Goal: Information Seeking & Learning: Learn about a topic

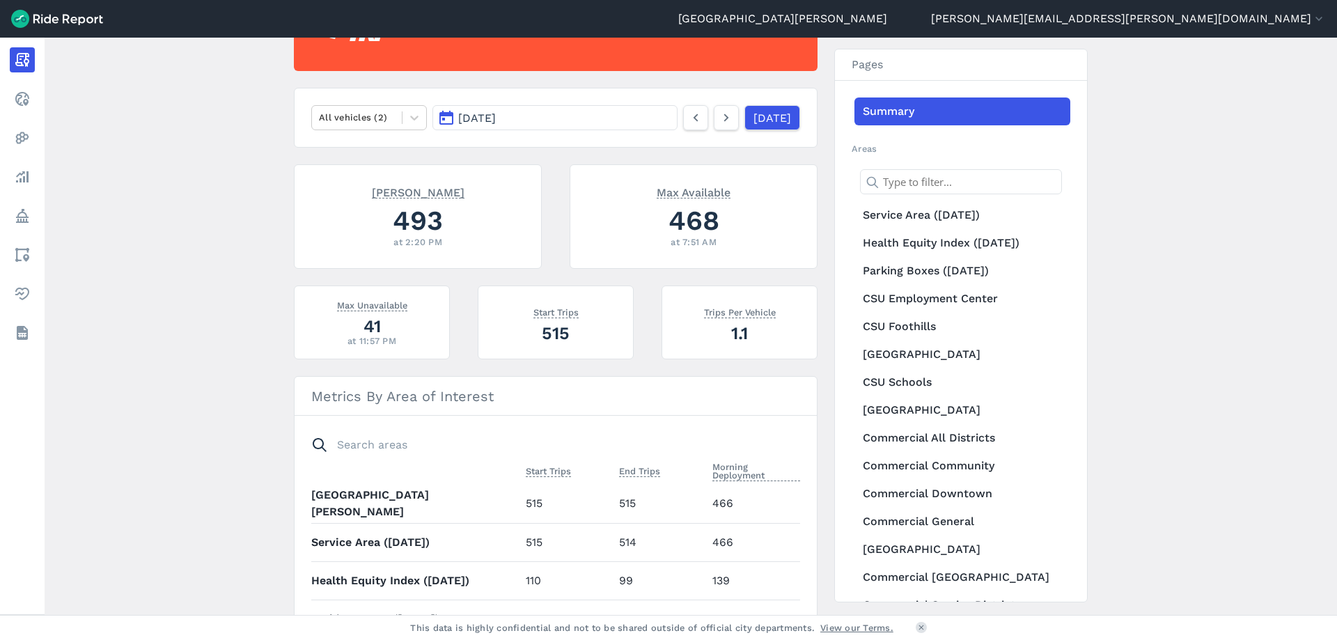
scroll to position [238, 0]
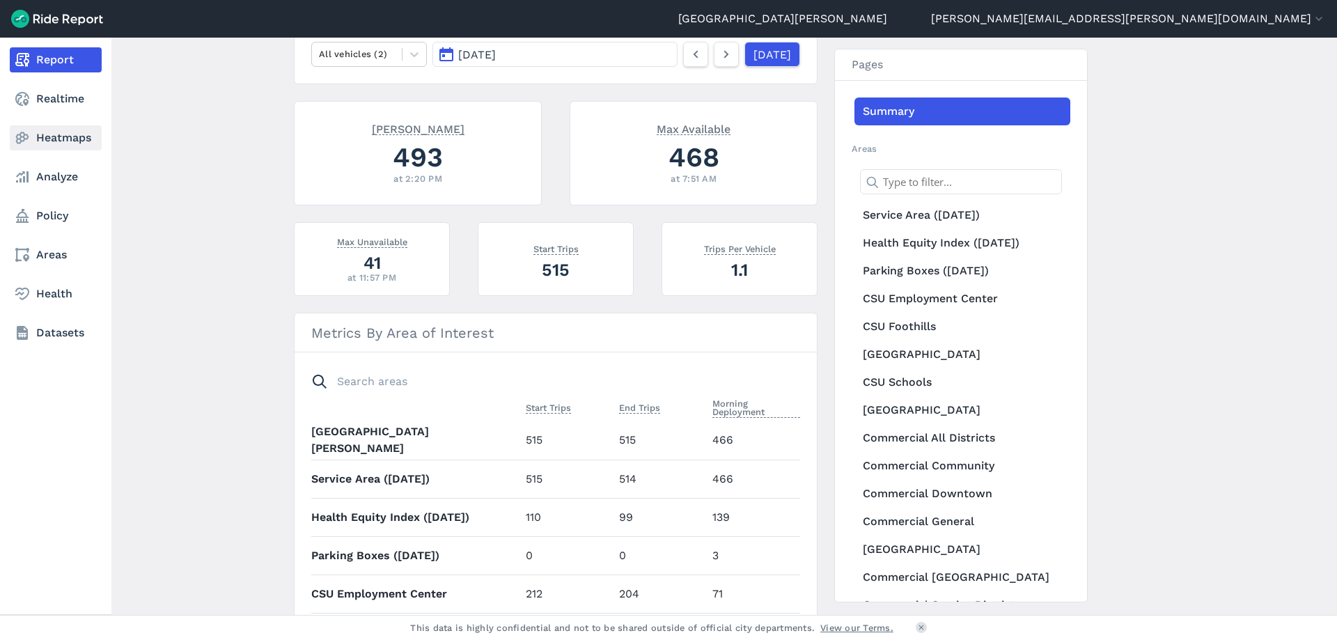
click at [45, 134] on link "Heatmaps" at bounding box center [56, 137] width 92 height 25
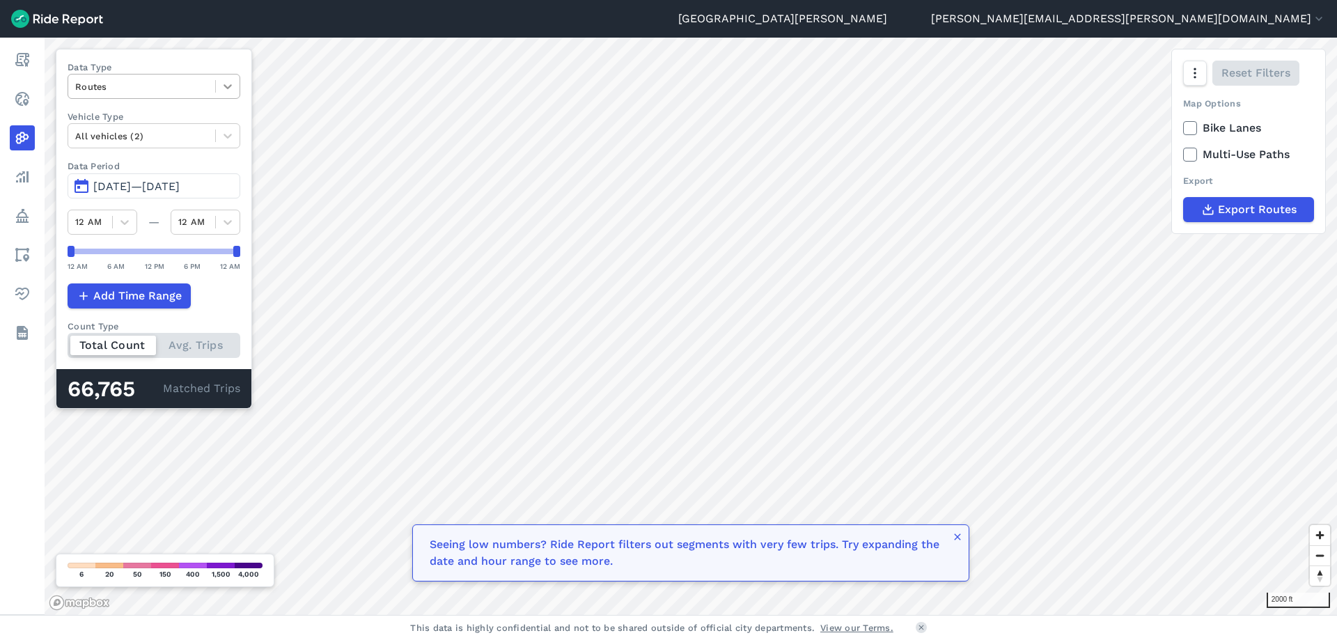
click at [232, 88] on icon at bounding box center [228, 86] width 14 height 14
click at [228, 88] on icon at bounding box center [228, 86] width 8 height 5
click at [228, 136] on icon at bounding box center [228, 136] width 14 height 14
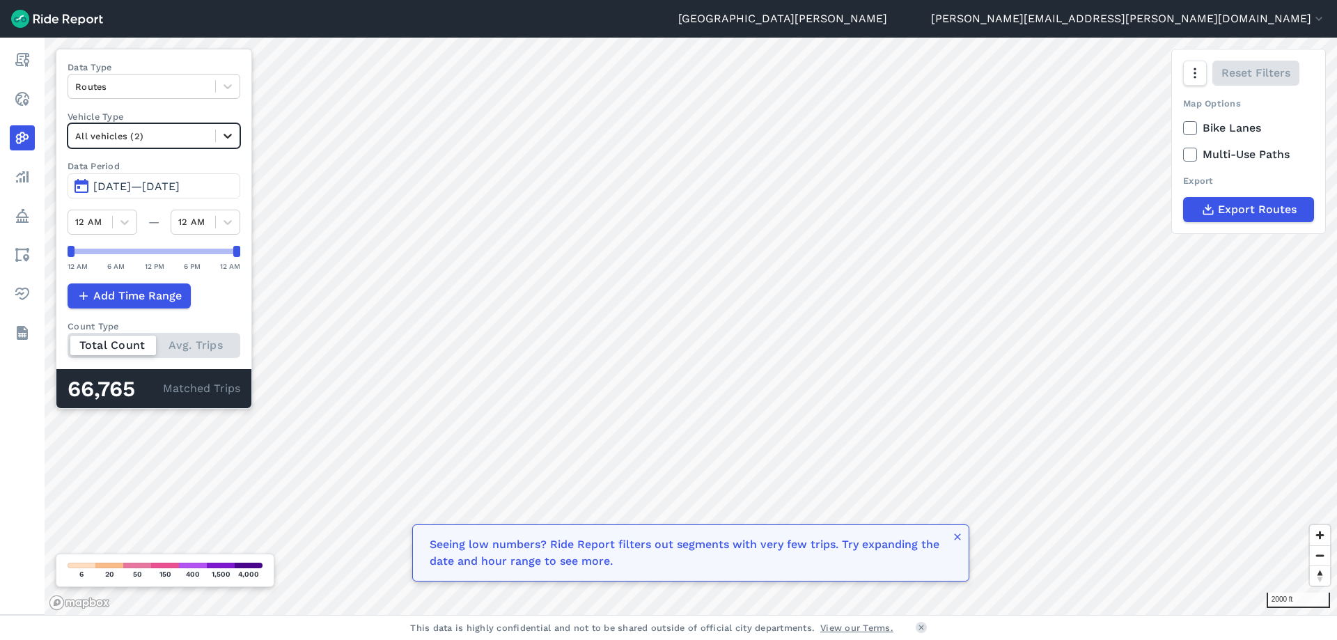
click at [228, 136] on icon at bounding box center [228, 136] width 14 height 14
click at [1194, 79] on icon "button" at bounding box center [1194, 73] width 14 height 14
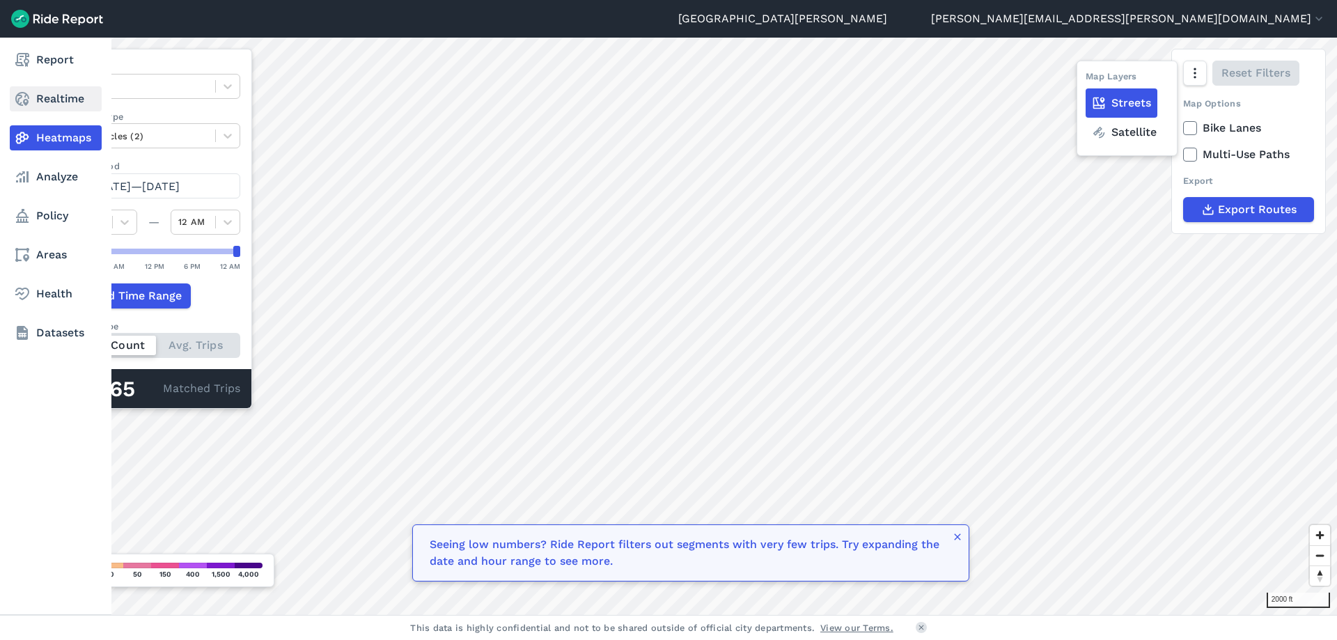
click at [24, 97] on icon at bounding box center [22, 99] width 17 height 17
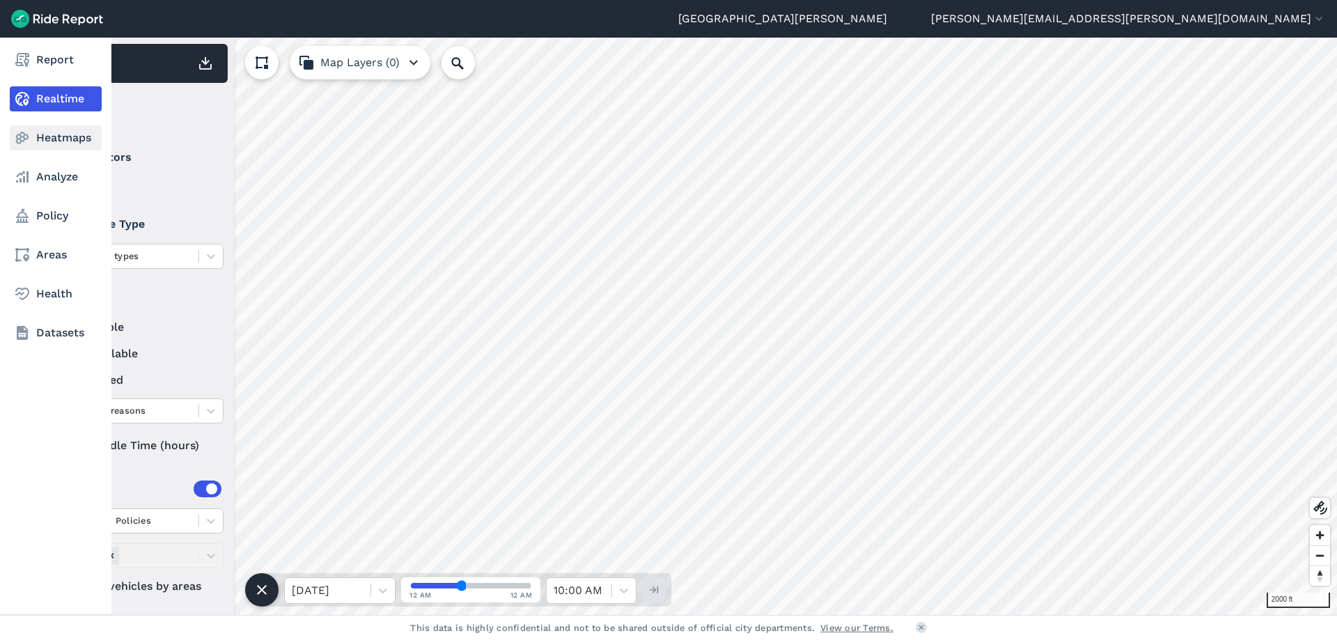
click at [42, 136] on link "Heatmaps" at bounding box center [56, 137] width 92 height 25
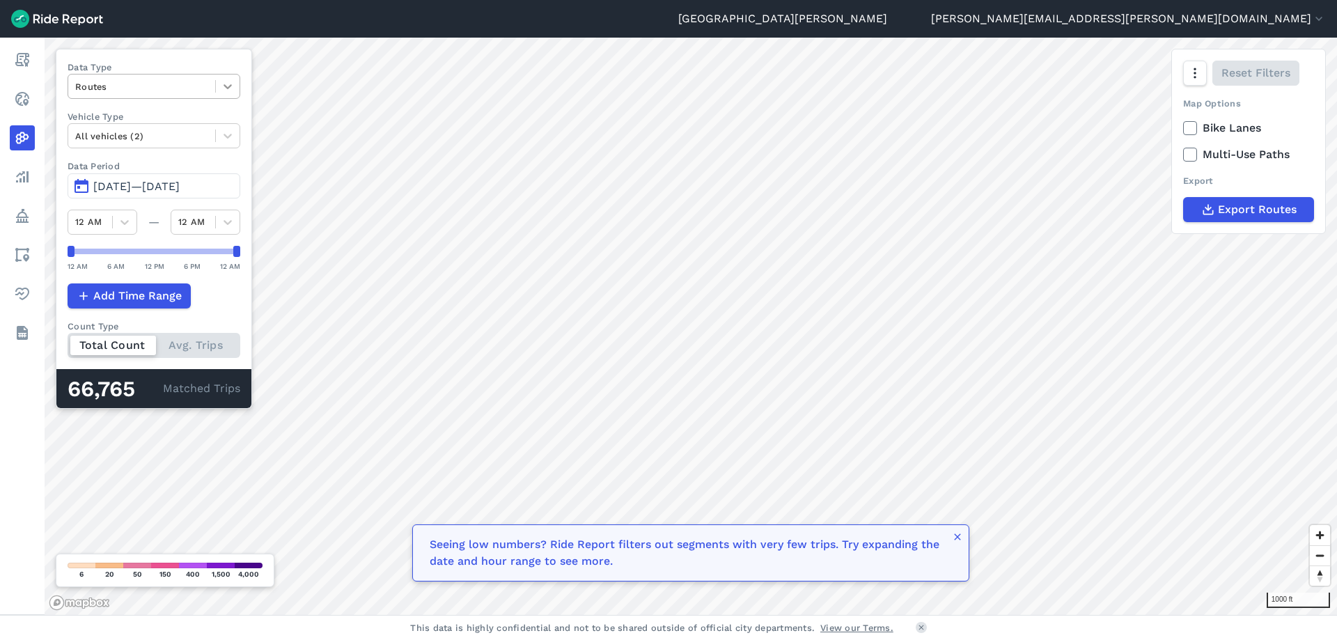
click at [228, 91] on icon at bounding box center [228, 86] width 14 height 14
click at [231, 90] on icon at bounding box center [228, 86] width 14 height 14
click at [1194, 77] on icon "button" at bounding box center [1194, 73] width 14 height 14
click at [1193, 73] on icon "button" at bounding box center [1194, 73] width 14 height 14
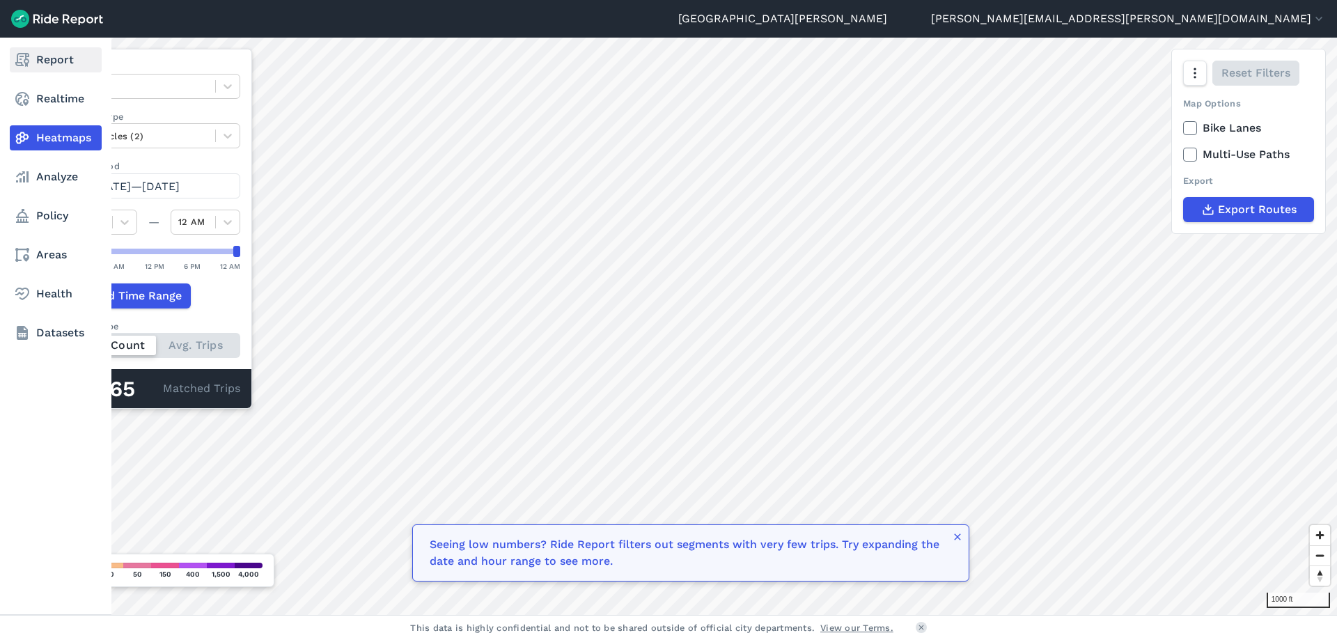
click at [22, 63] on use at bounding box center [22, 60] width 14 height 14
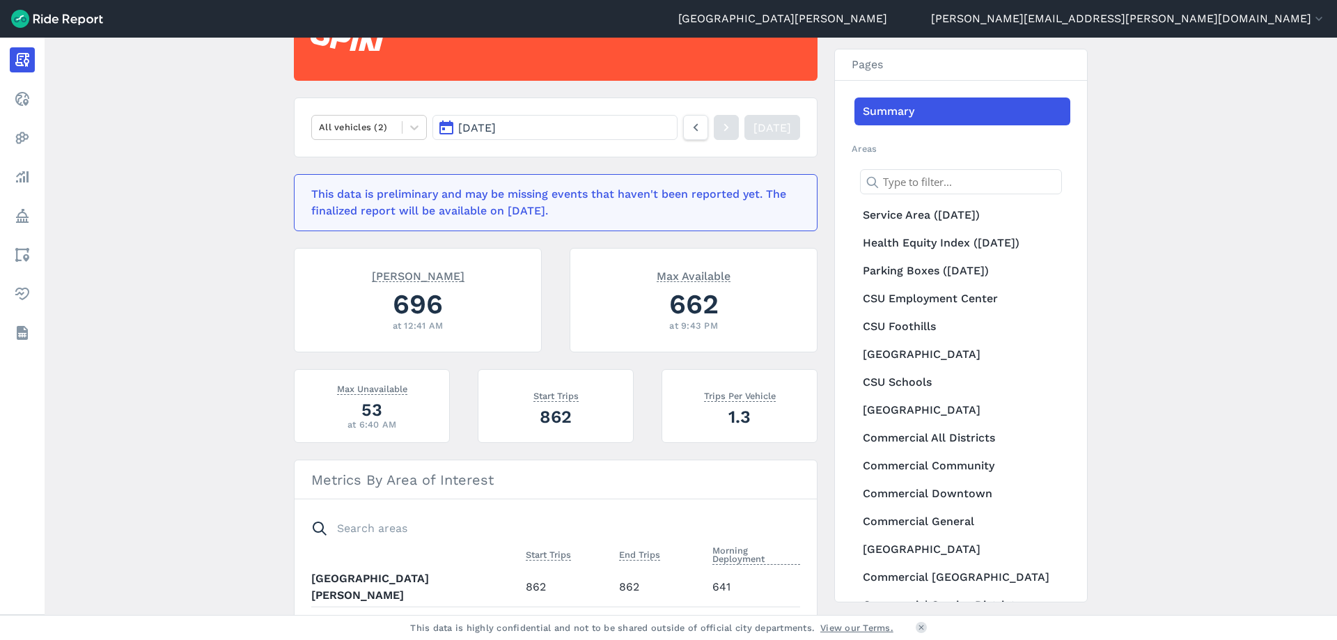
scroll to position [238, 0]
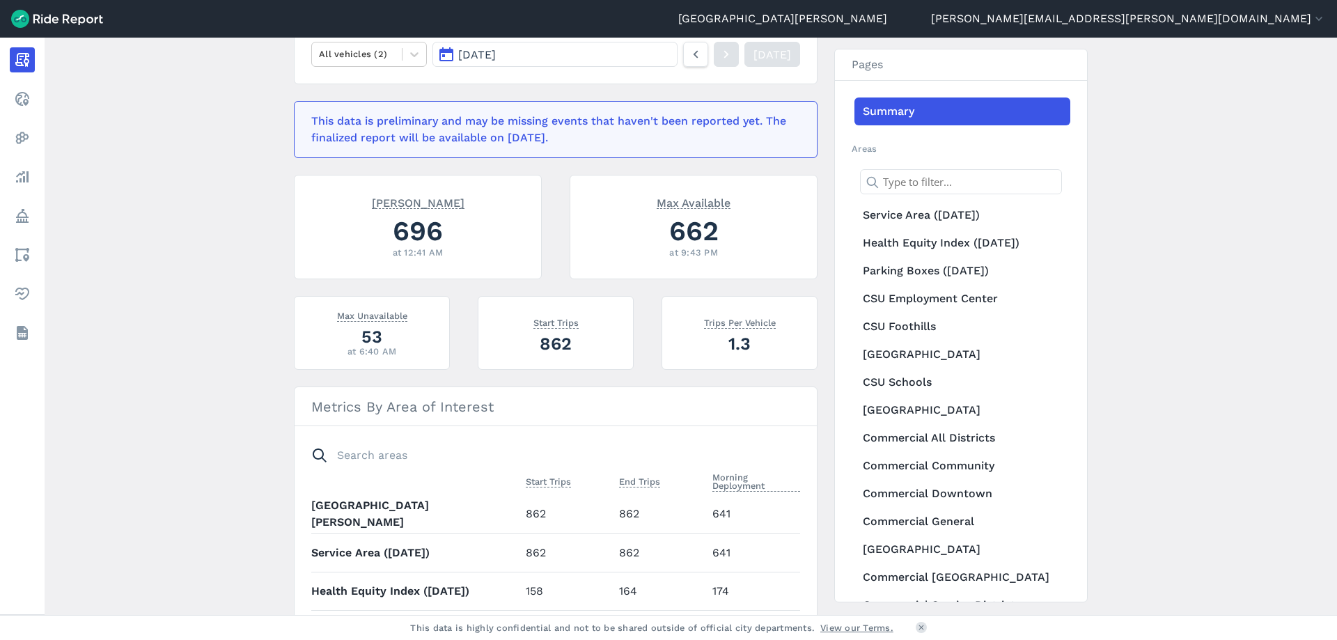
click at [741, 478] on span "Morning Deployment" at bounding box center [756, 480] width 88 height 22
click at [784, 482] on use at bounding box center [786, 482] width 8 height 6
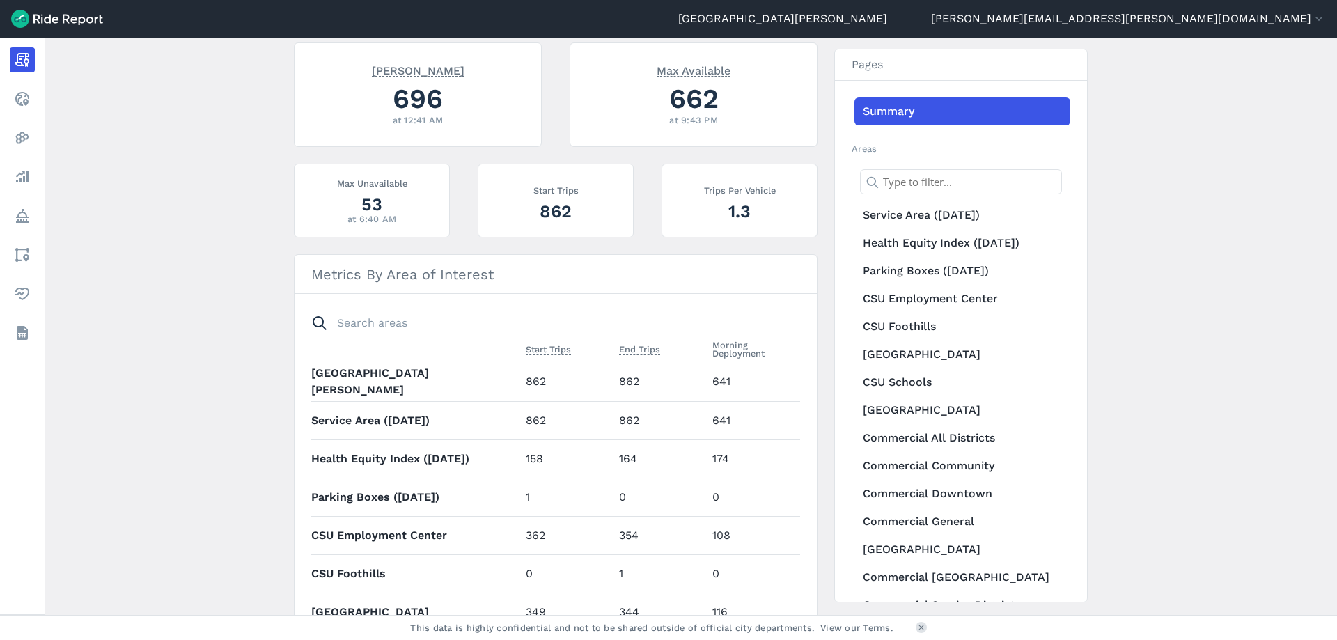
scroll to position [386, 0]
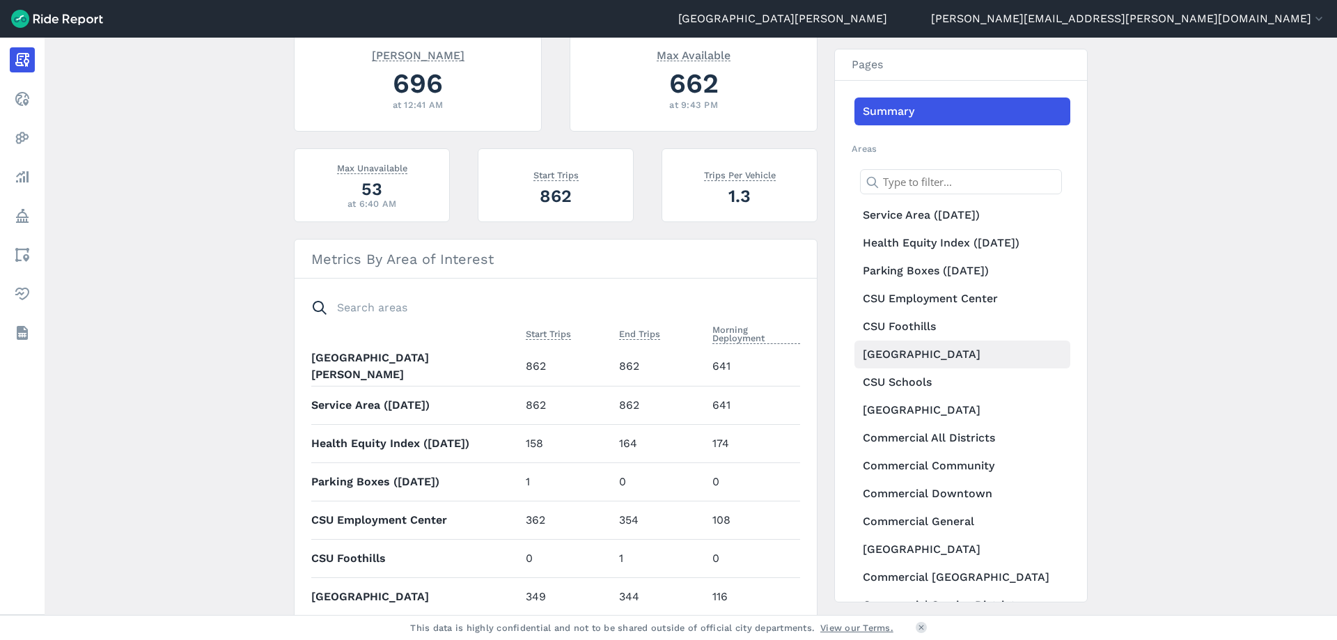
click at [938, 358] on link "[GEOGRAPHIC_DATA]" at bounding box center [962, 355] width 216 height 28
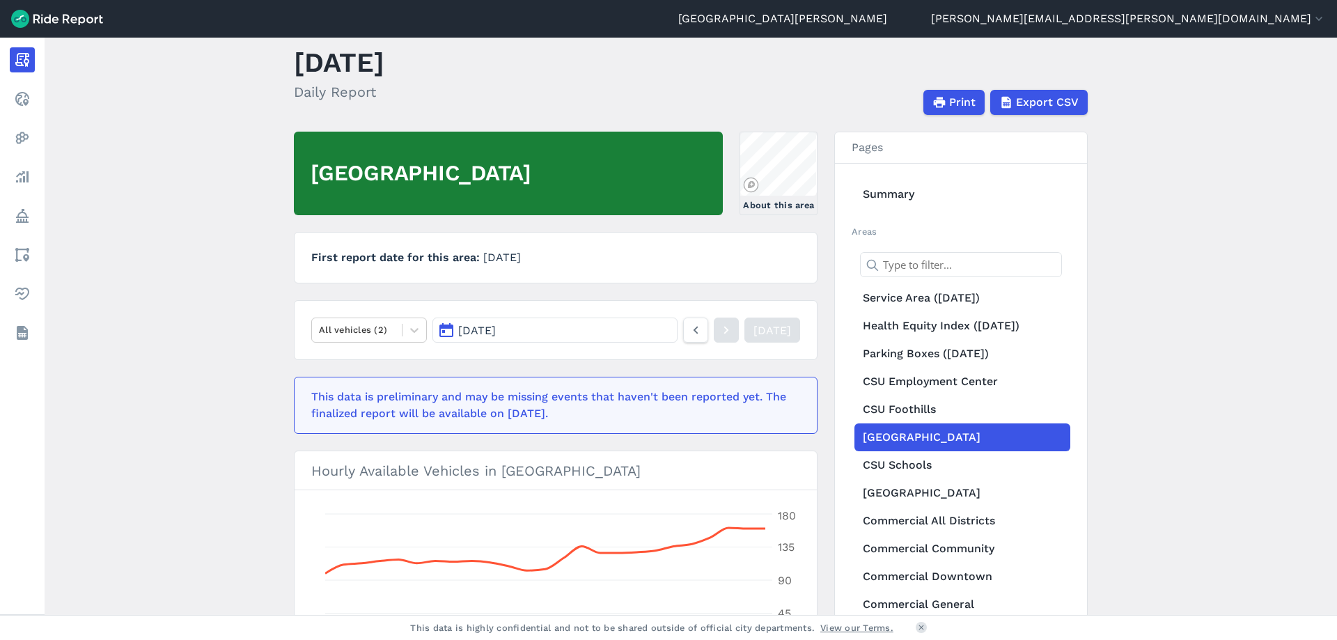
scroll to position [24, 0]
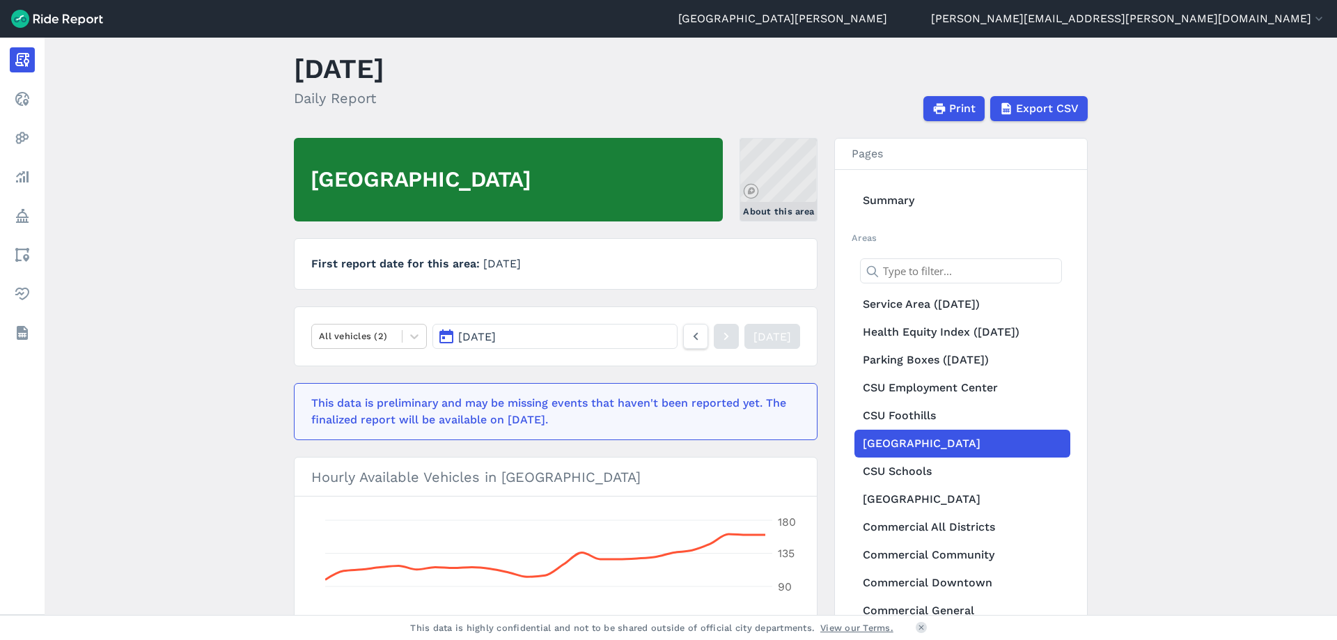
click at [768, 178] on link "About this area" at bounding box center [779, 180] width 78 height 84
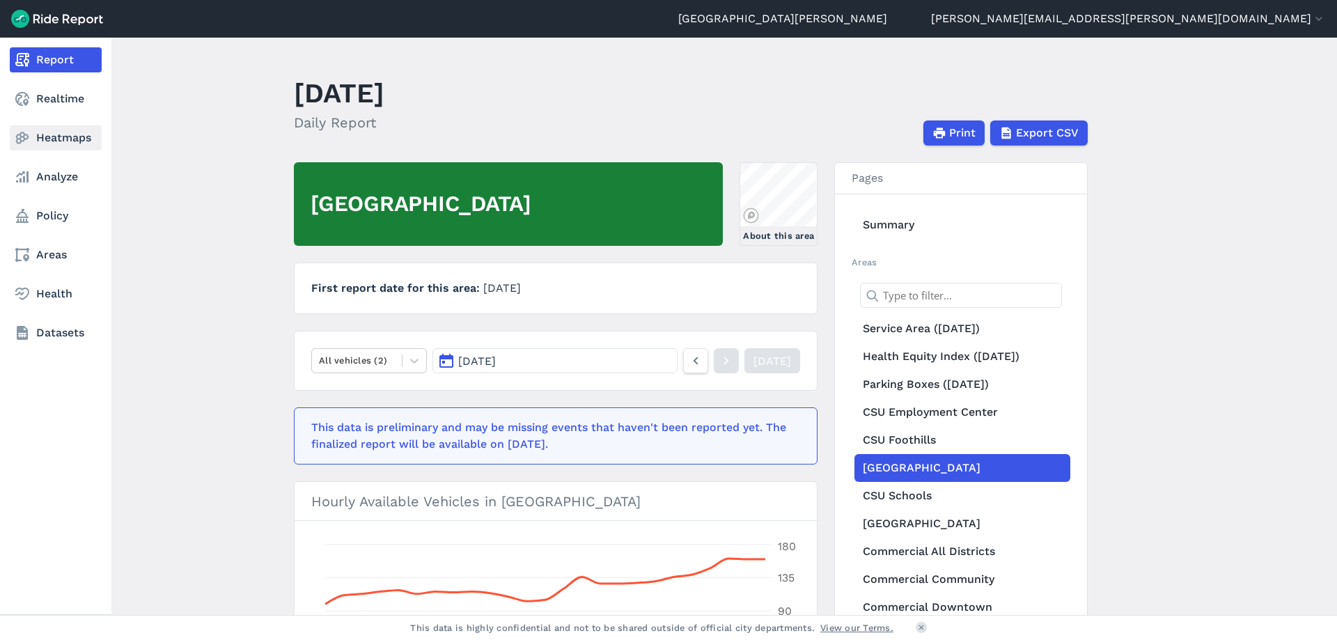
click at [21, 134] on use at bounding box center [22, 138] width 13 height 12
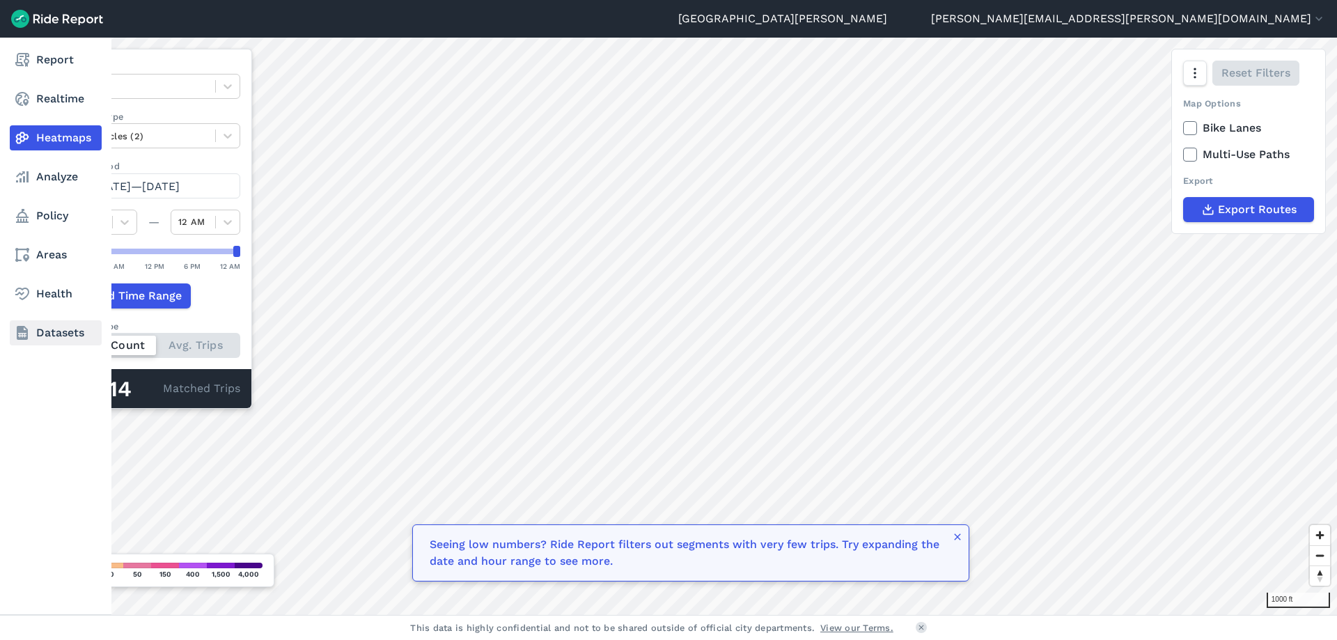
click at [64, 329] on link "Datasets" at bounding box center [56, 332] width 92 height 25
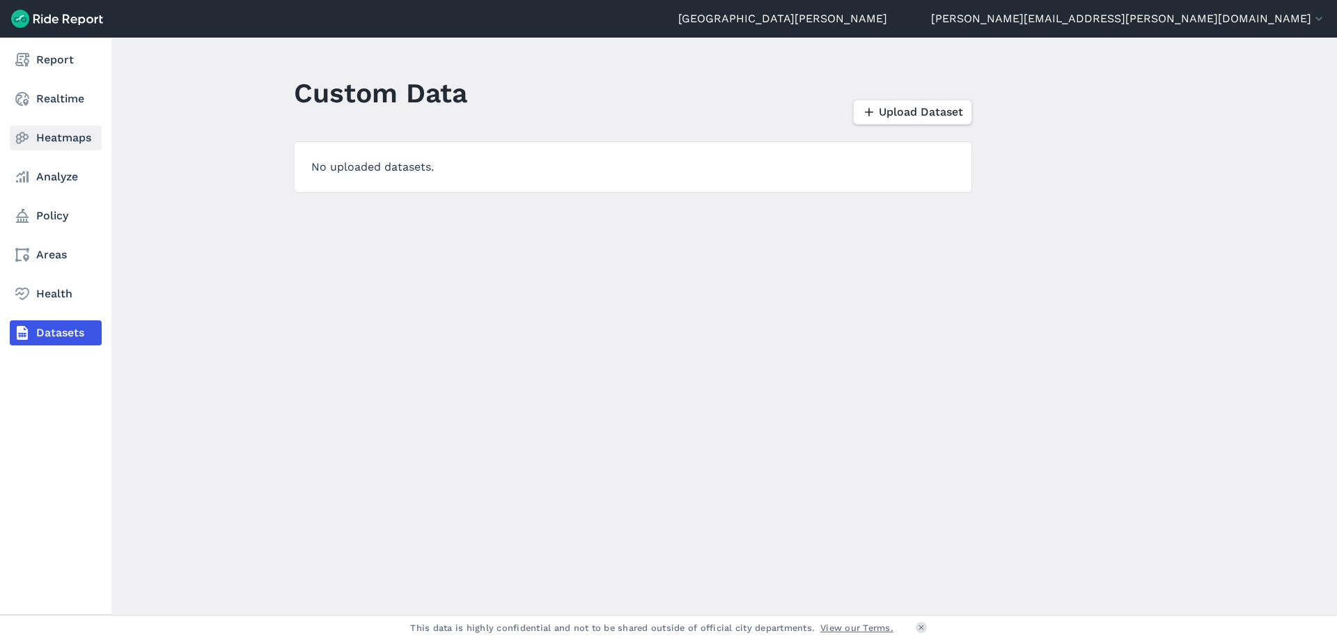
click at [55, 131] on link "Heatmaps" at bounding box center [56, 137] width 92 height 25
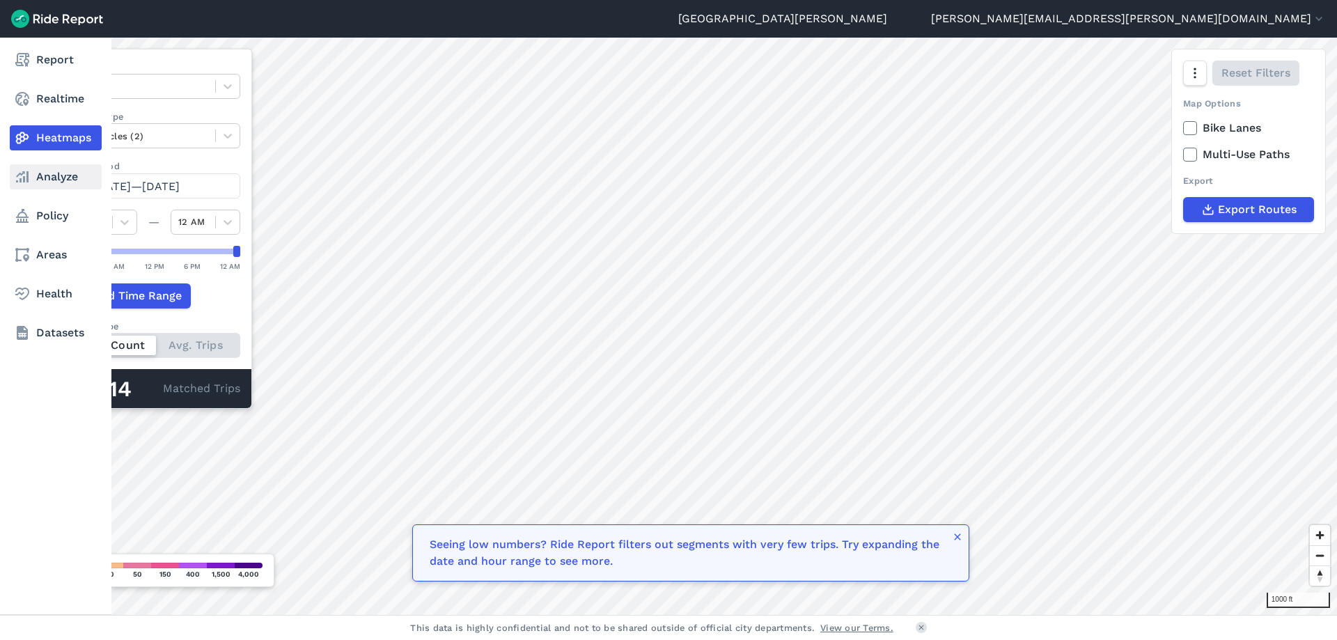
click at [50, 179] on link "Analyze" at bounding box center [56, 176] width 92 height 25
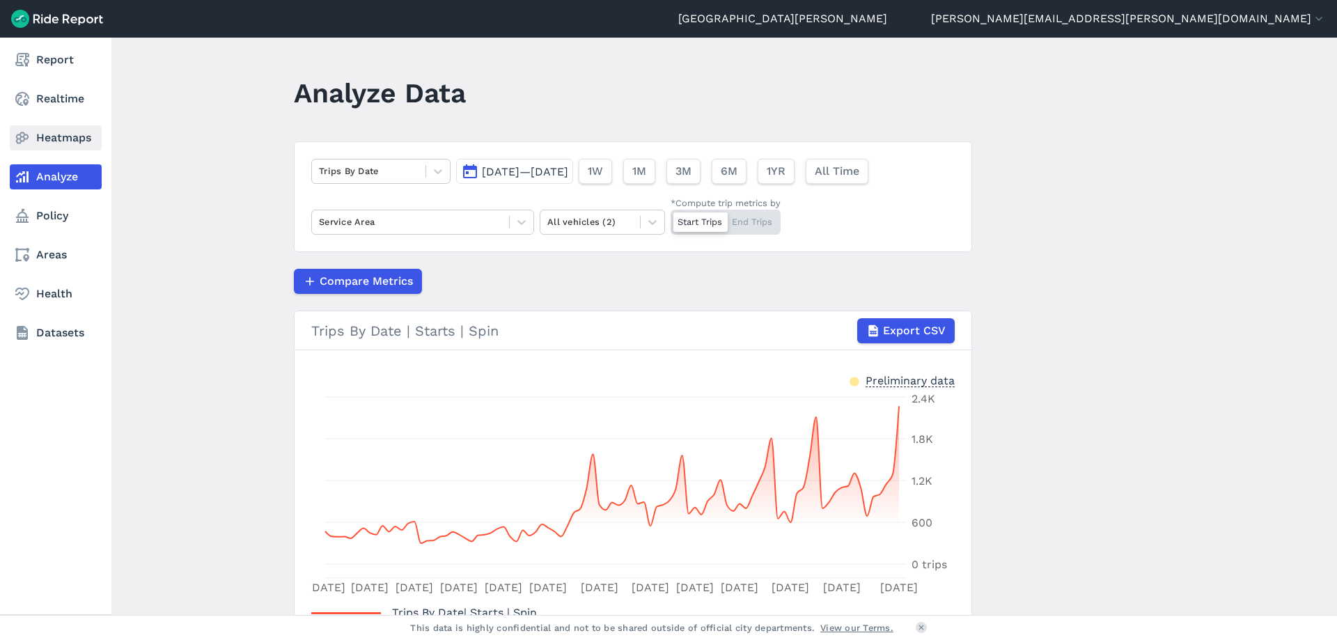
click at [19, 137] on icon at bounding box center [22, 138] width 17 height 17
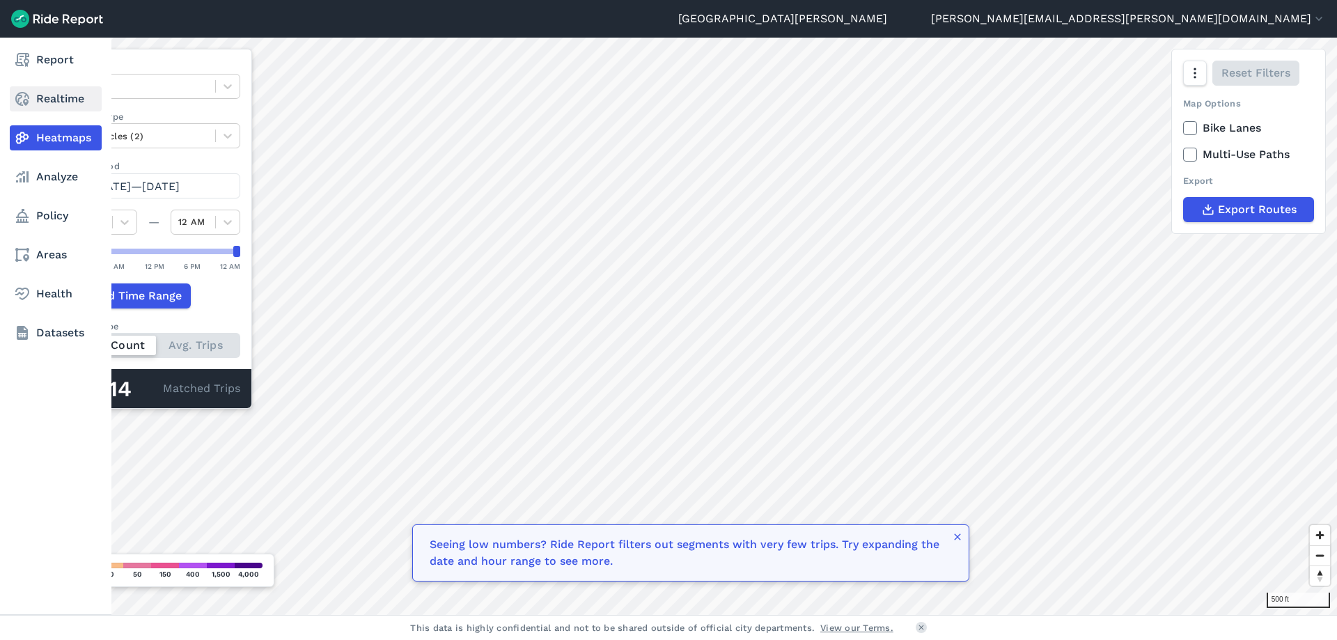
click at [26, 99] on icon at bounding box center [22, 99] width 17 height 17
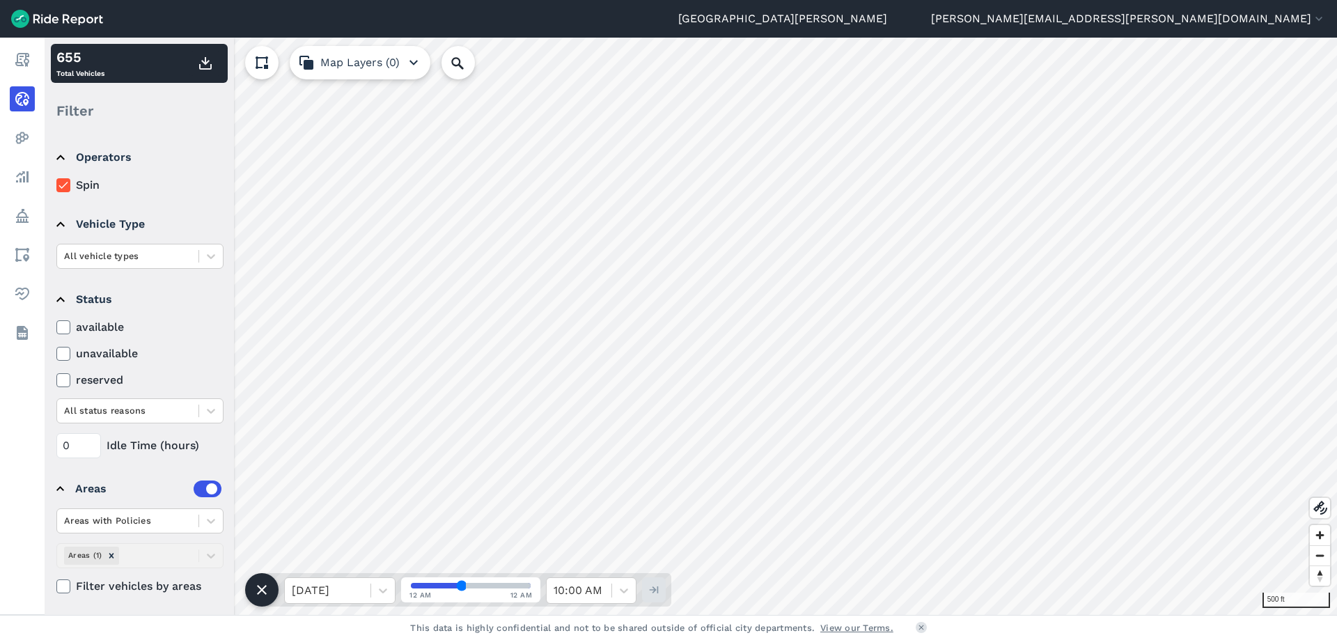
scroll to position [3, 0]
click at [62, 581] on icon at bounding box center [63, 584] width 13 height 14
click at [56, 581] on input "Filter vehicles by areas" at bounding box center [56, 579] width 0 height 9
click at [62, 581] on icon at bounding box center [63, 584] width 13 height 14
click at [56, 581] on input "Filter vehicles by areas" at bounding box center [56, 579] width 0 height 9
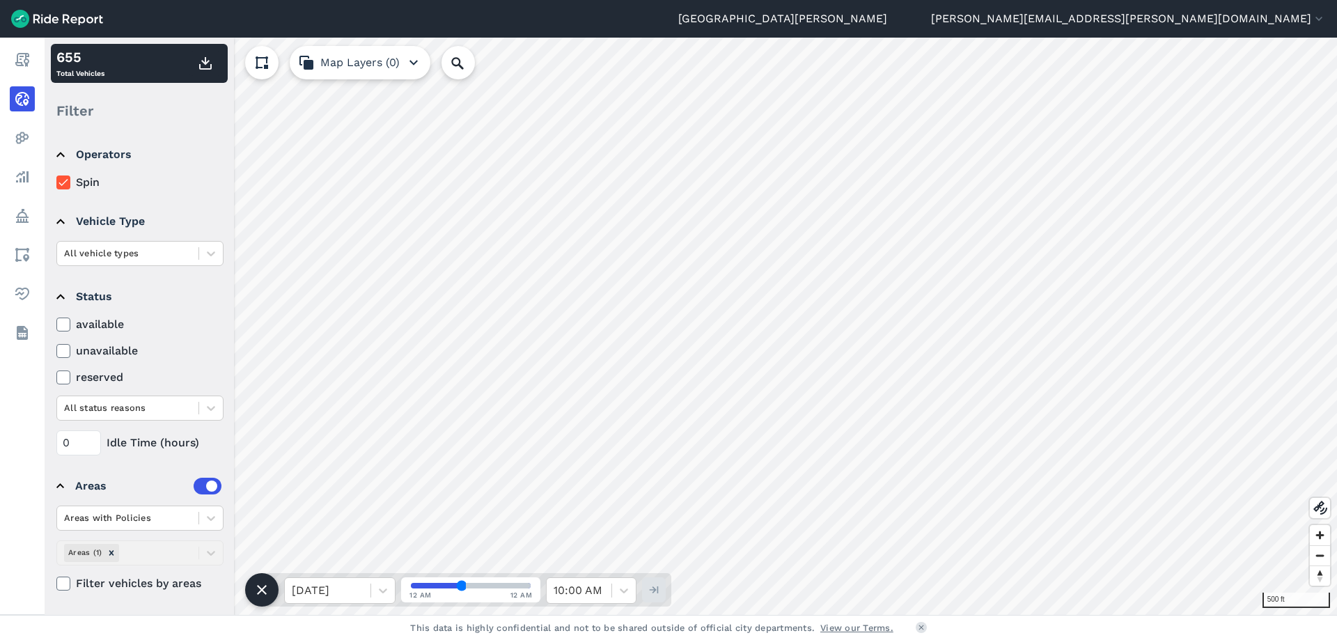
click at [62, 581] on icon at bounding box center [63, 584] width 13 height 14
click at [56, 581] on input "Filter vehicles by areas" at bounding box center [56, 579] width 0 height 9
click at [60, 583] on icon at bounding box center [63, 584] width 13 height 14
click at [56, 583] on input "Filter vehicles by areas" at bounding box center [56, 579] width 0 height 9
click at [211, 519] on icon at bounding box center [211, 518] width 14 height 14
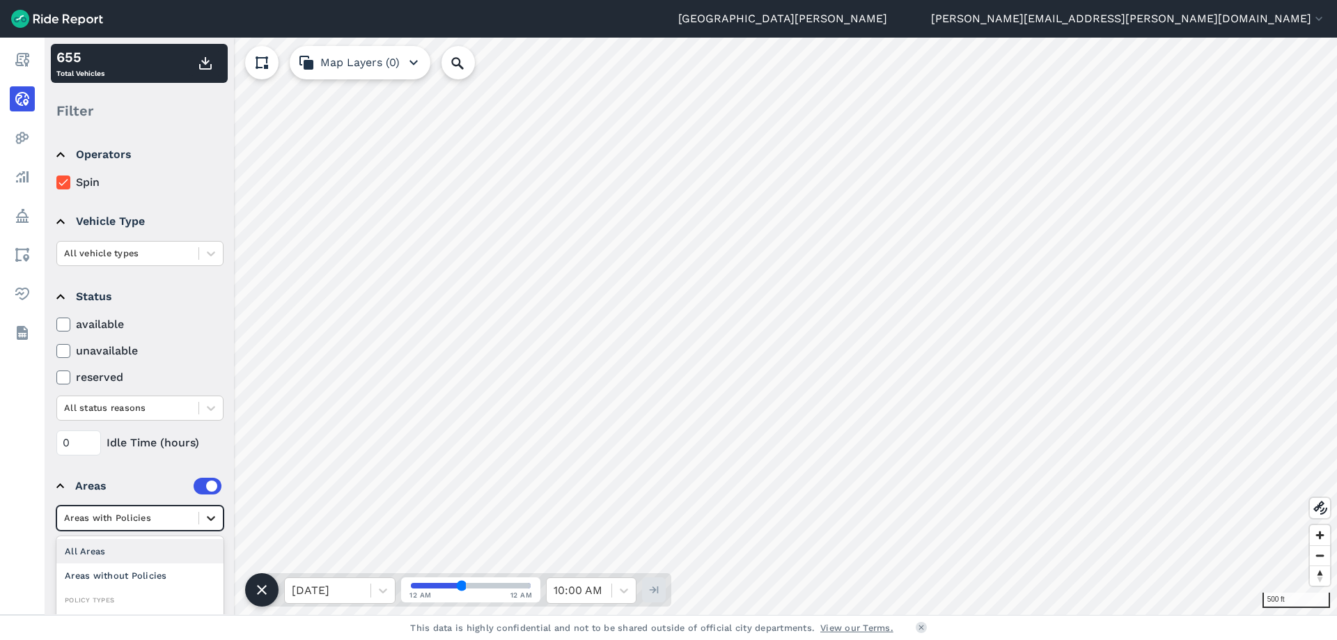
scroll to position [23, 0]
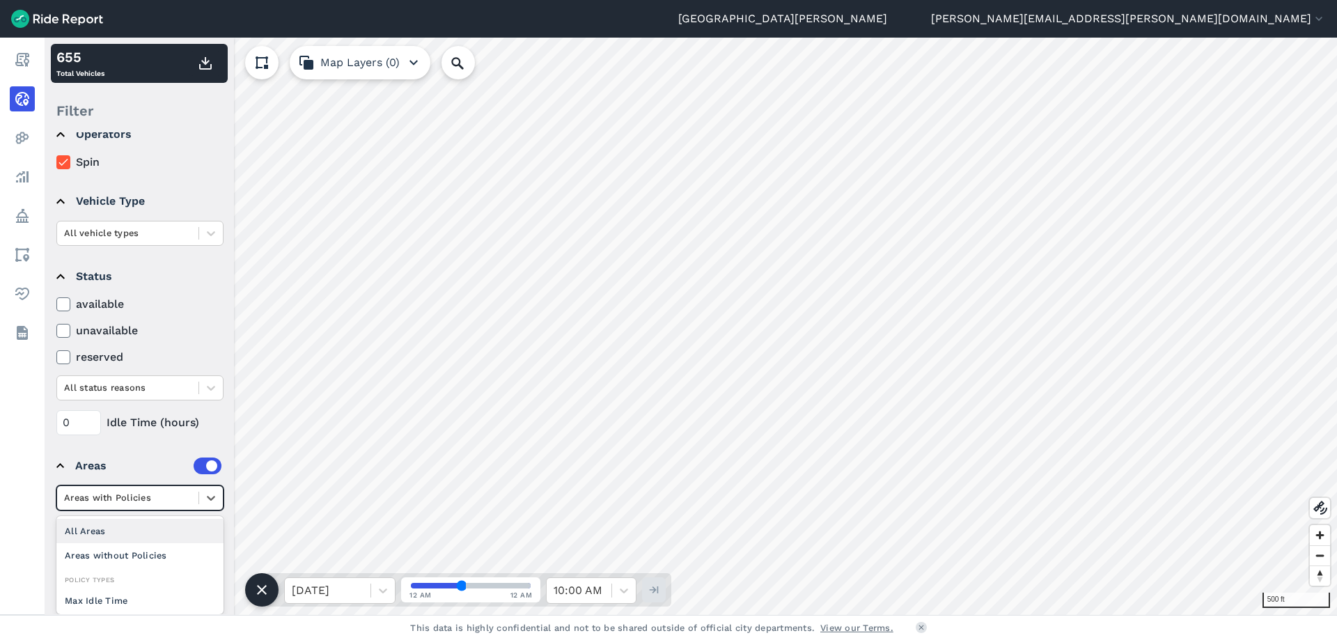
click at [146, 450] on div "Operators Spin Vehicle Type All vehicle types Status available unavailable rese…" at bounding box center [139, 373] width 189 height 482
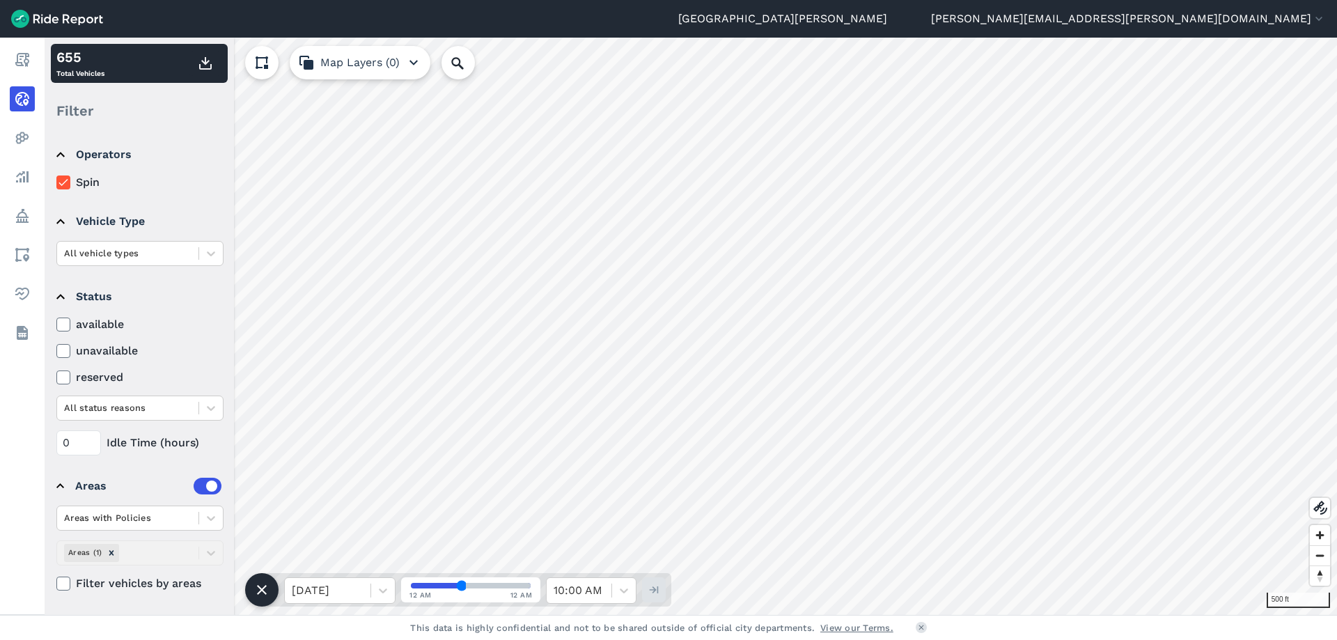
click at [63, 325] on icon at bounding box center [63, 325] width 13 height 14
click at [56, 325] on input "available" at bounding box center [56, 320] width 0 height 9
click at [65, 354] on icon at bounding box center [63, 351] width 13 height 14
click at [56, 352] on input "unavailable" at bounding box center [56, 347] width 0 height 9
click at [63, 370] on label "reserved" at bounding box center [139, 377] width 167 height 17
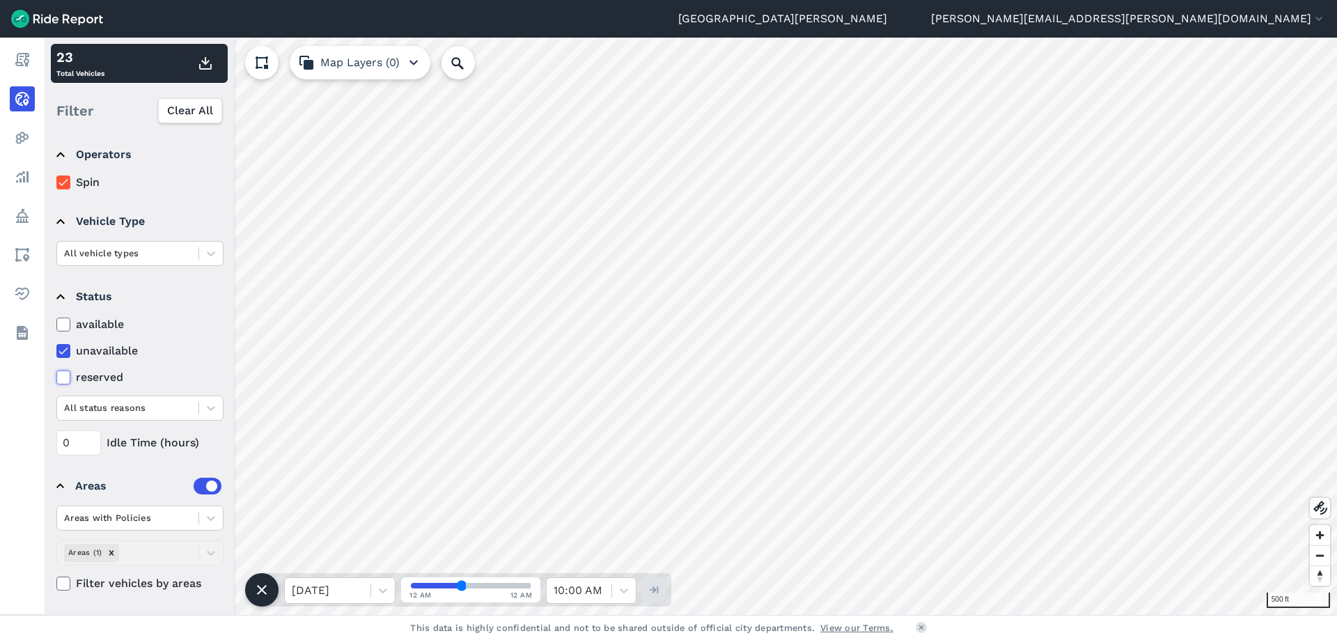
click at [56, 370] on input "reserved" at bounding box center [56, 373] width 0 height 9
click at [61, 323] on icon at bounding box center [63, 325] width 13 height 14
click at [56, 323] on input "available" at bounding box center [56, 320] width 0 height 9
click at [61, 322] on icon at bounding box center [63, 325] width 13 height 14
click at [56, 322] on input "available" at bounding box center [56, 320] width 0 height 9
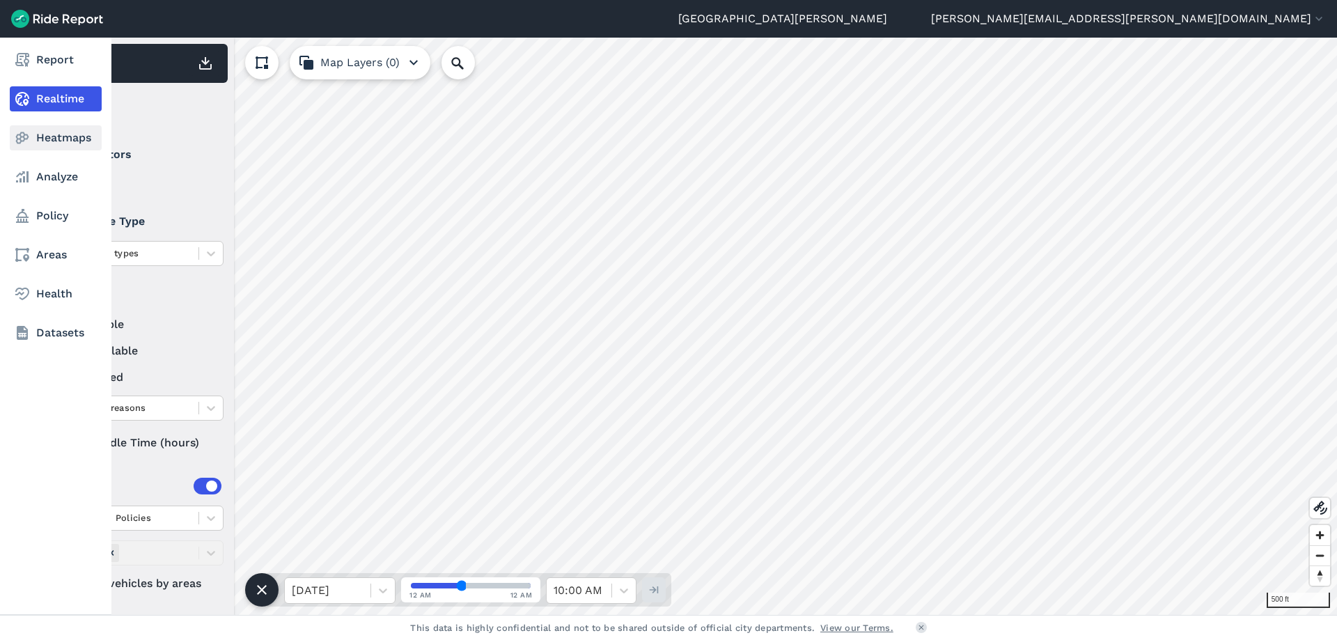
click at [22, 134] on icon at bounding box center [22, 138] width 17 height 17
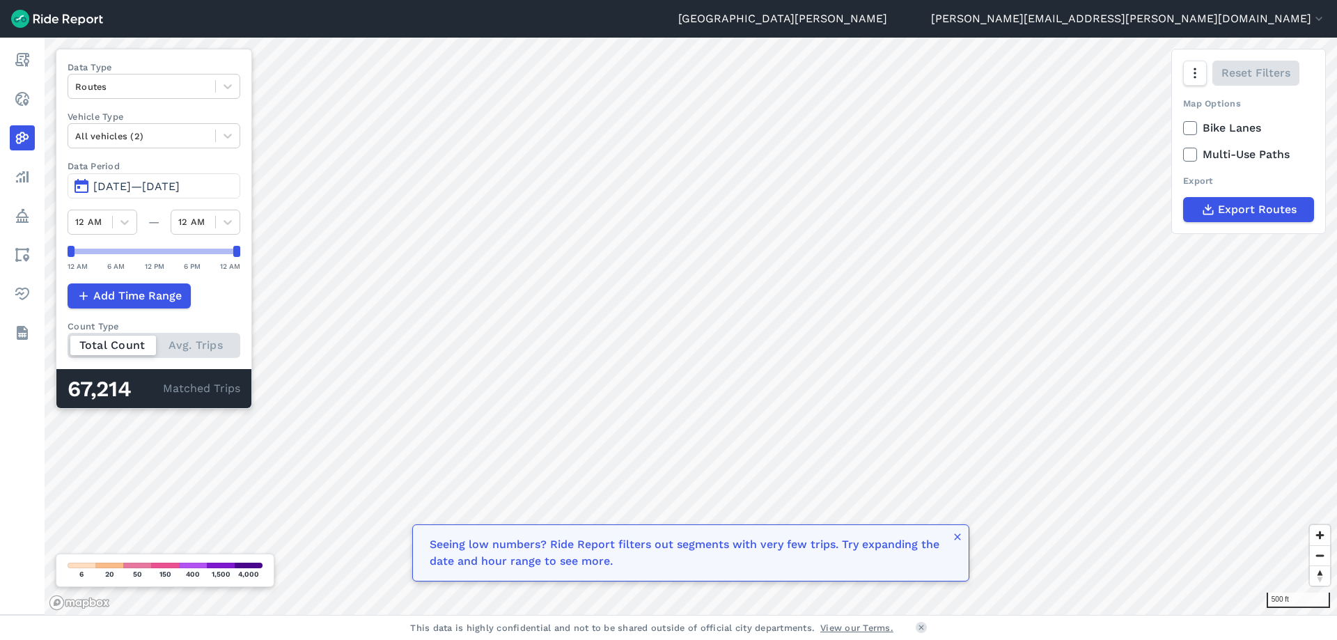
click at [123, 188] on span "[DATE]—[DATE]" at bounding box center [136, 186] width 86 height 13
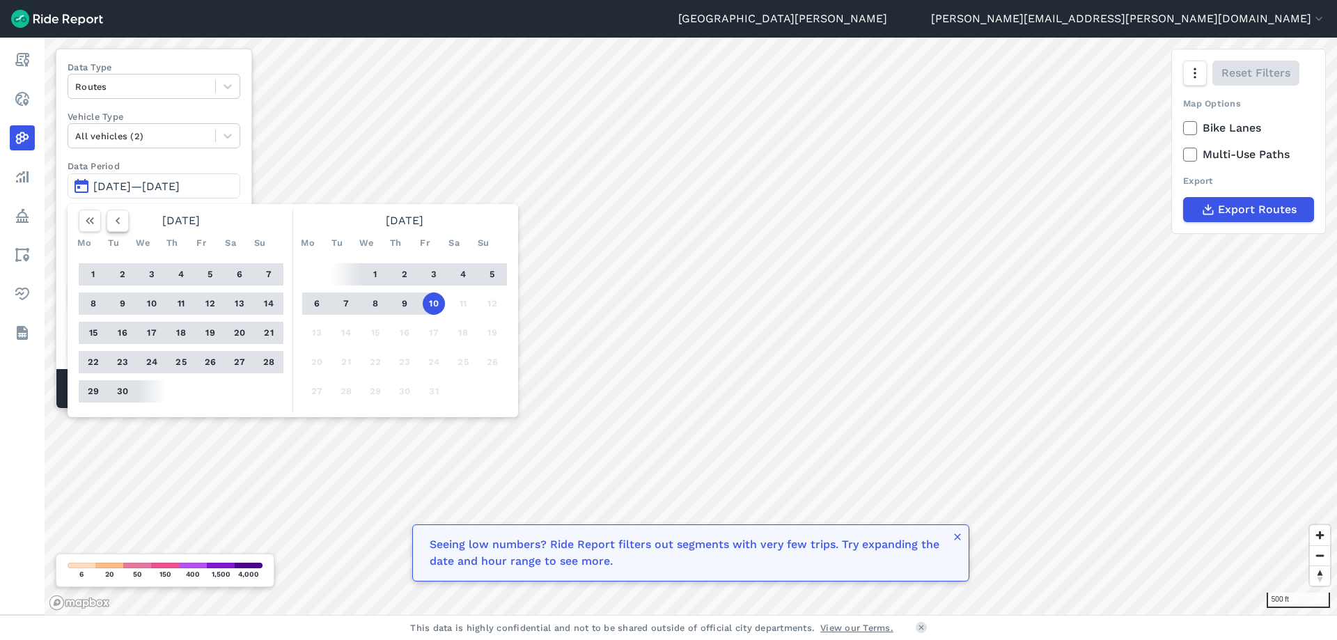
click at [119, 221] on icon "button" at bounding box center [118, 221] width 14 height 14
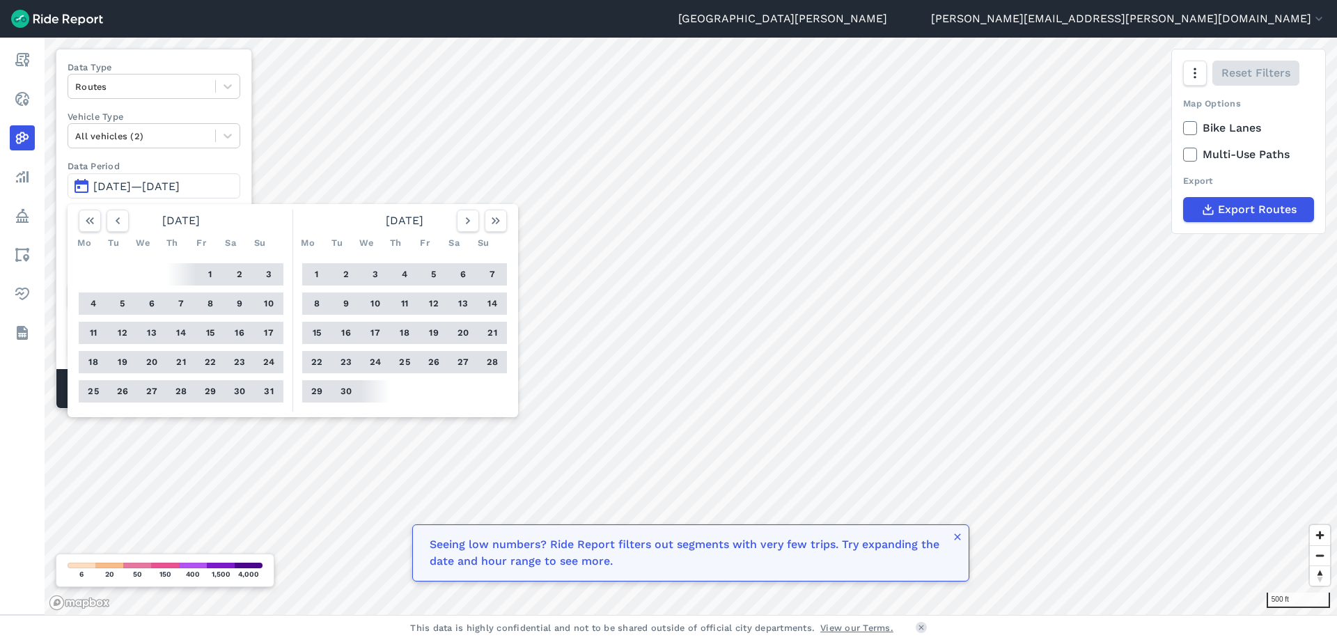
click at [118, 363] on button "19" at bounding box center [122, 362] width 22 height 22
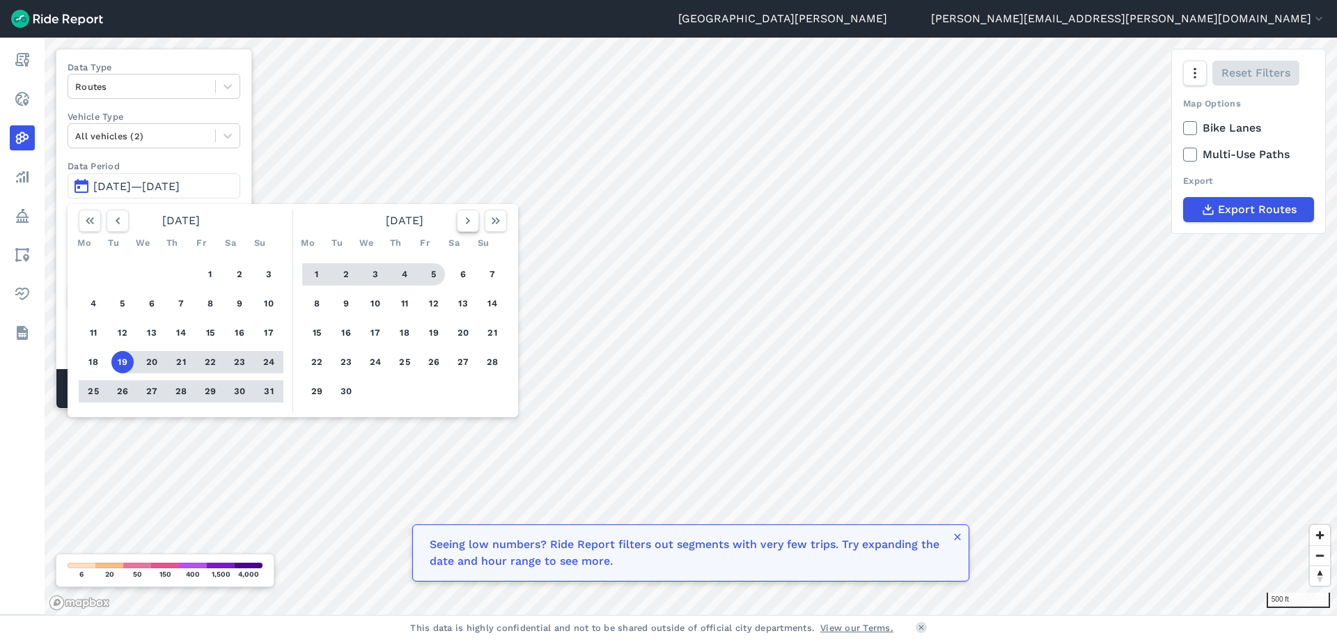
click at [473, 222] on icon "button" at bounding box center [468, 221] width 14 height 14
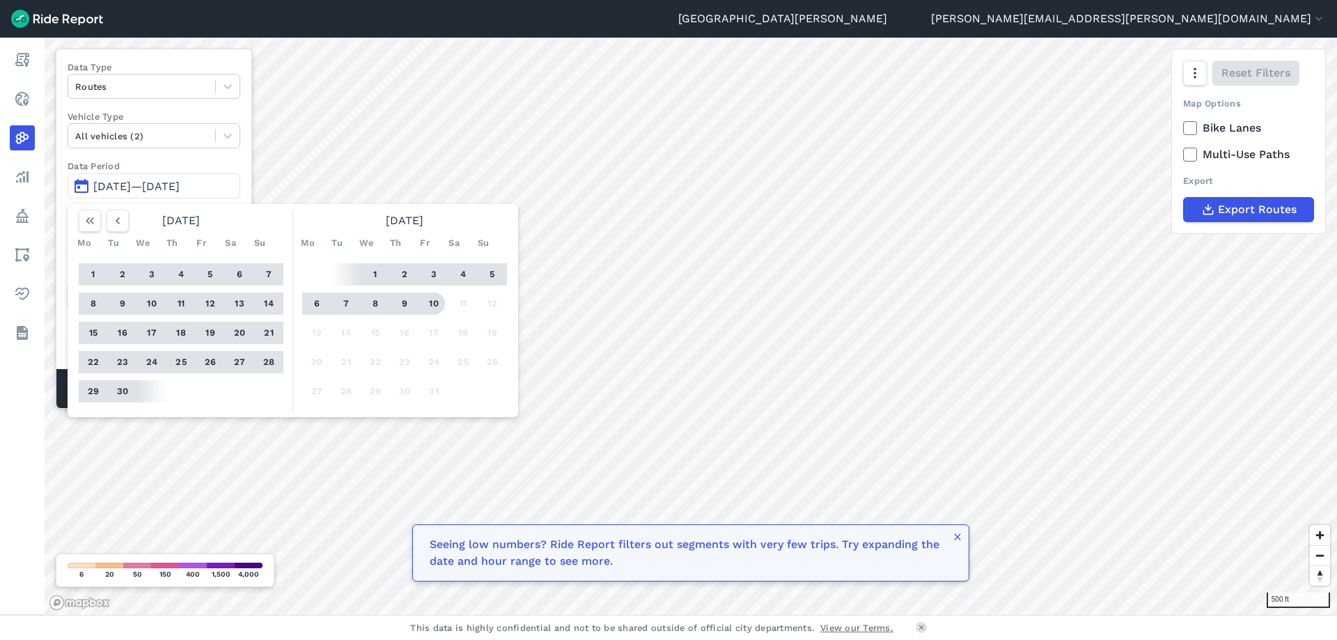
click at [432, 302] on button "10" at bounding box center [434, 303] width 22 height 22
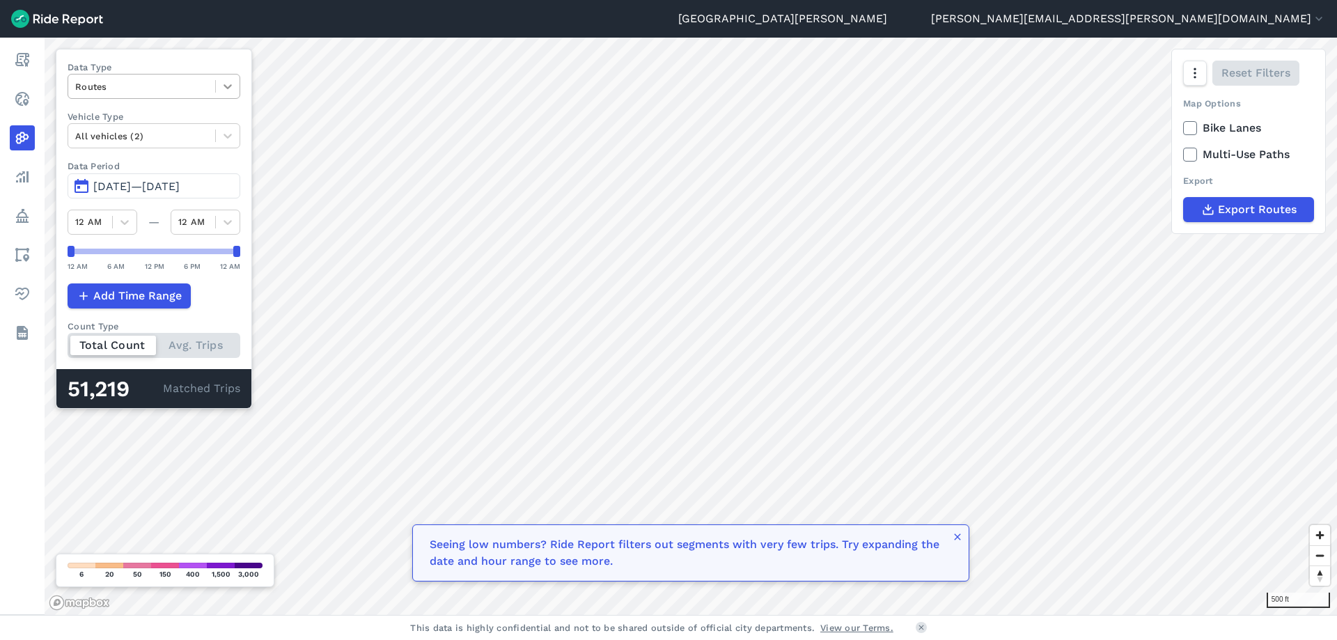
click at [233, 86] on icon at bounding box center [228, 86] width 14 height 14
